Goal: Navigation & Orientation: Understand site structure

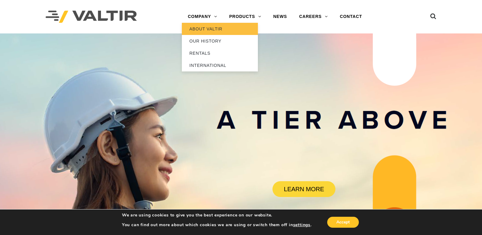
click at [210, 28] on link "ABOUT VALTIR" at bounding box center [220, 29] width 76 height 12
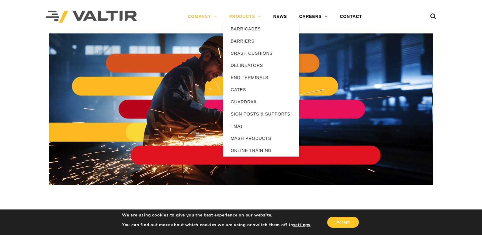
click at [243, 16] on link "PRODUCTS" at bounding box center [245, 17] width 44 height 12
